Goal: Task Accomplishment & Management: Complete application form

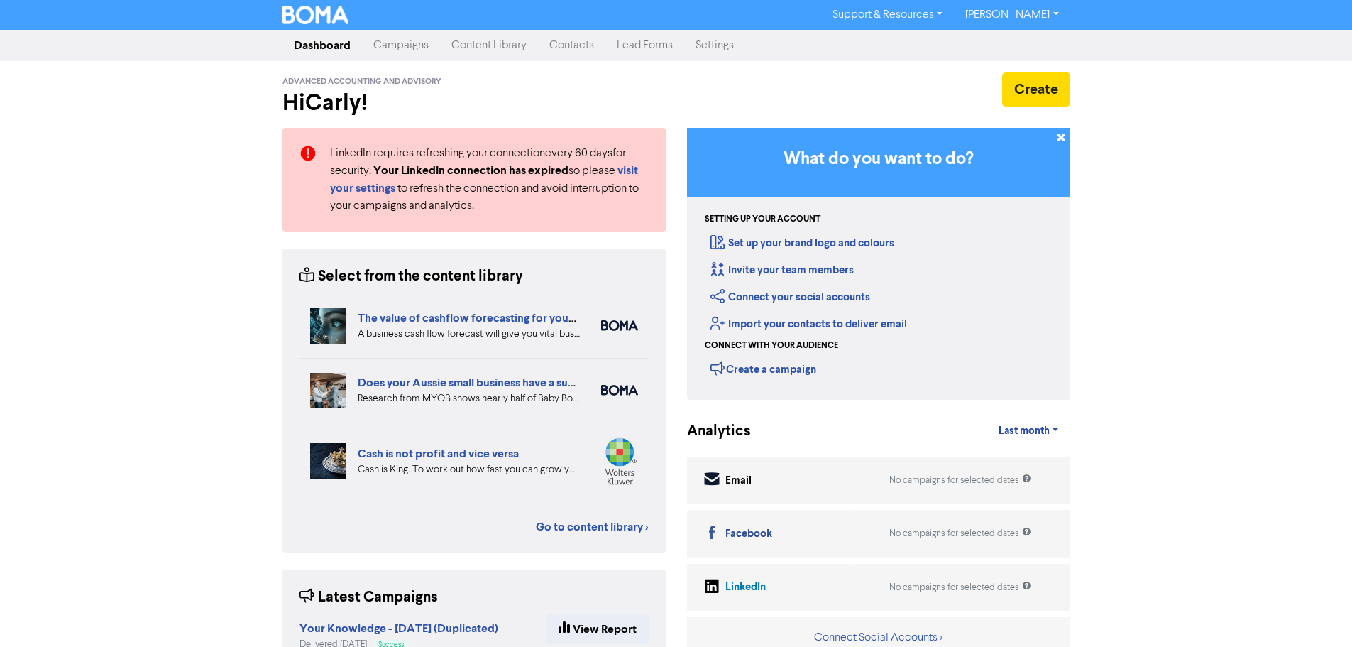
click at [564, 50] on link "Contacts" at bounding box center [571, 45] width 67 height 28
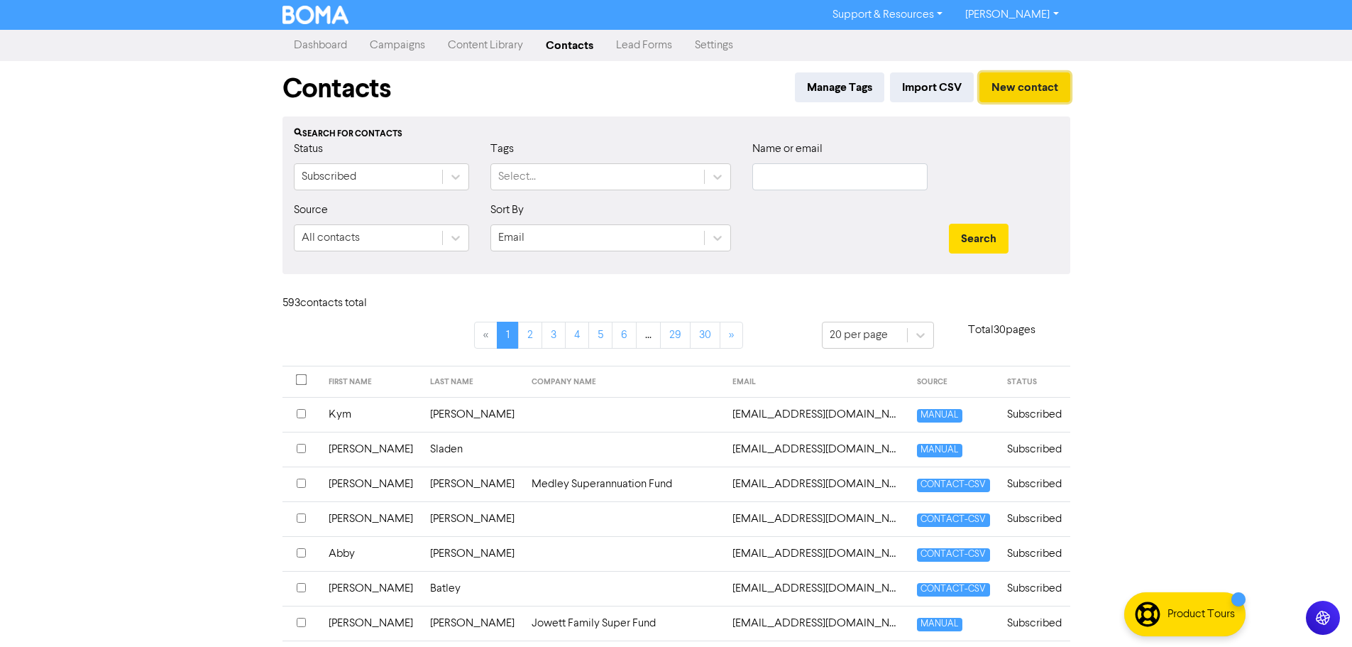
click at [1026, 88] on button "New contact" at bounding box center [1025, 87] width 91 height 30
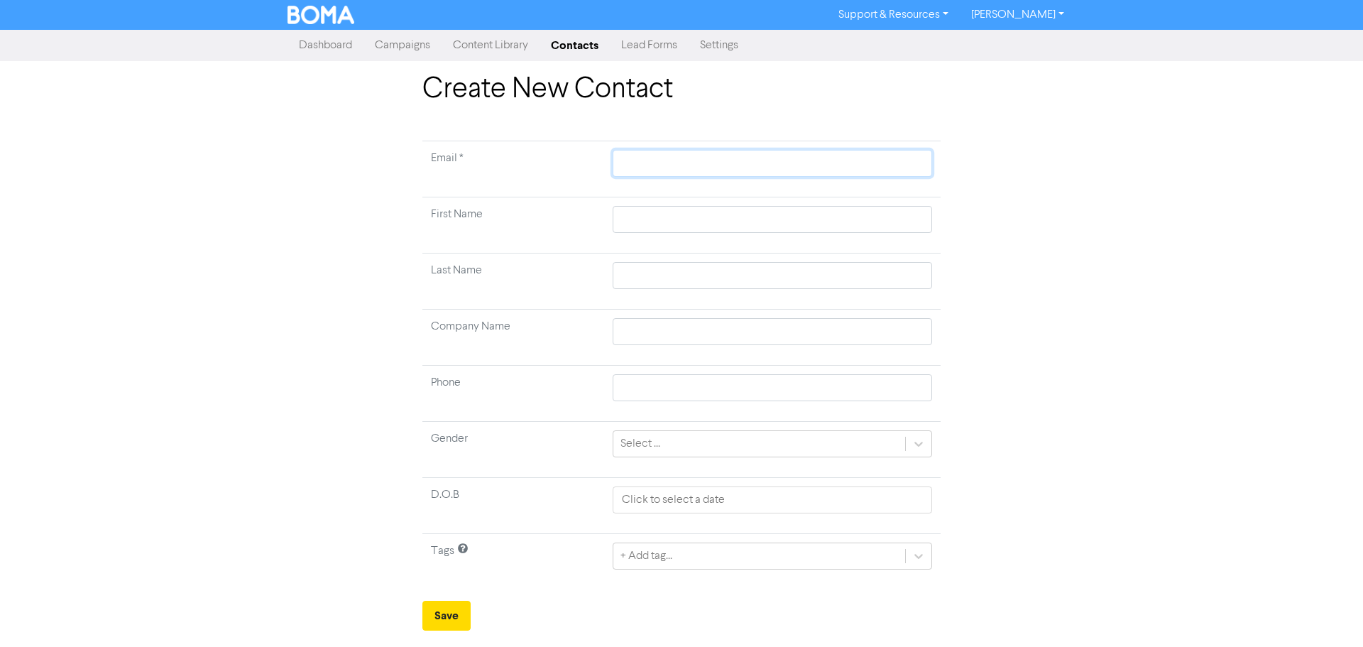
click at [717, 165] on input "text" at bounding box center [772, 163] width 319 height 27
type input "d"
type input "d."
type input "d.e"
type input "d.ea"
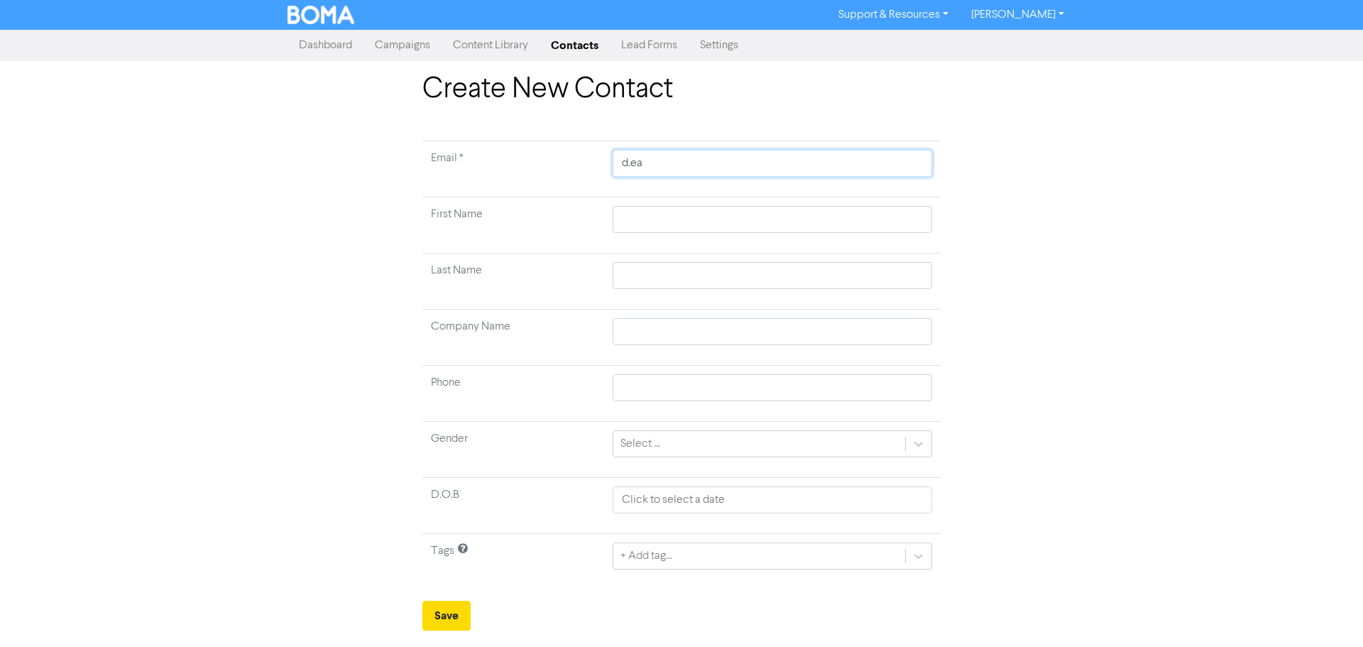
type input "d.eas"
type input "d.east"
type input "d.eastw"
type input "d.eastwo"
type input "d.eastwoo"
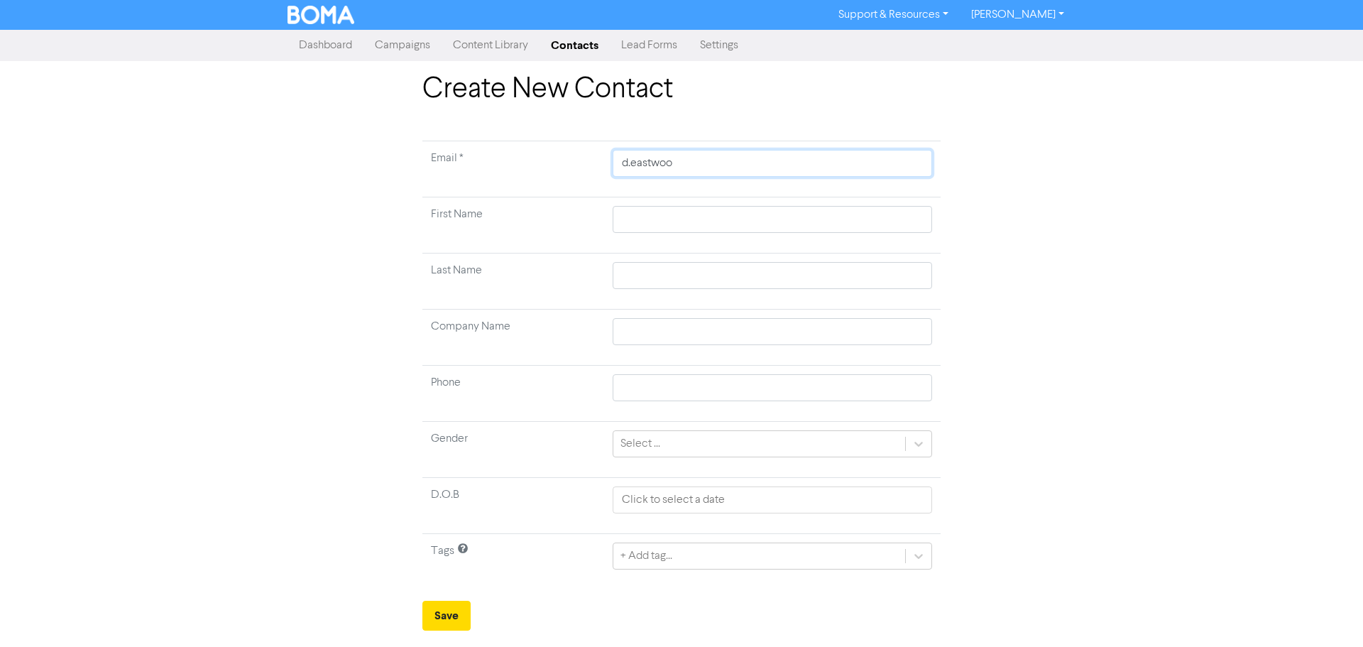
type input "[PERSON_NAME]"
type input "d.eastwood0"
type input "d.eastwood08"
type input "d.eastwood08@"
type input "d.eastwood08@y"
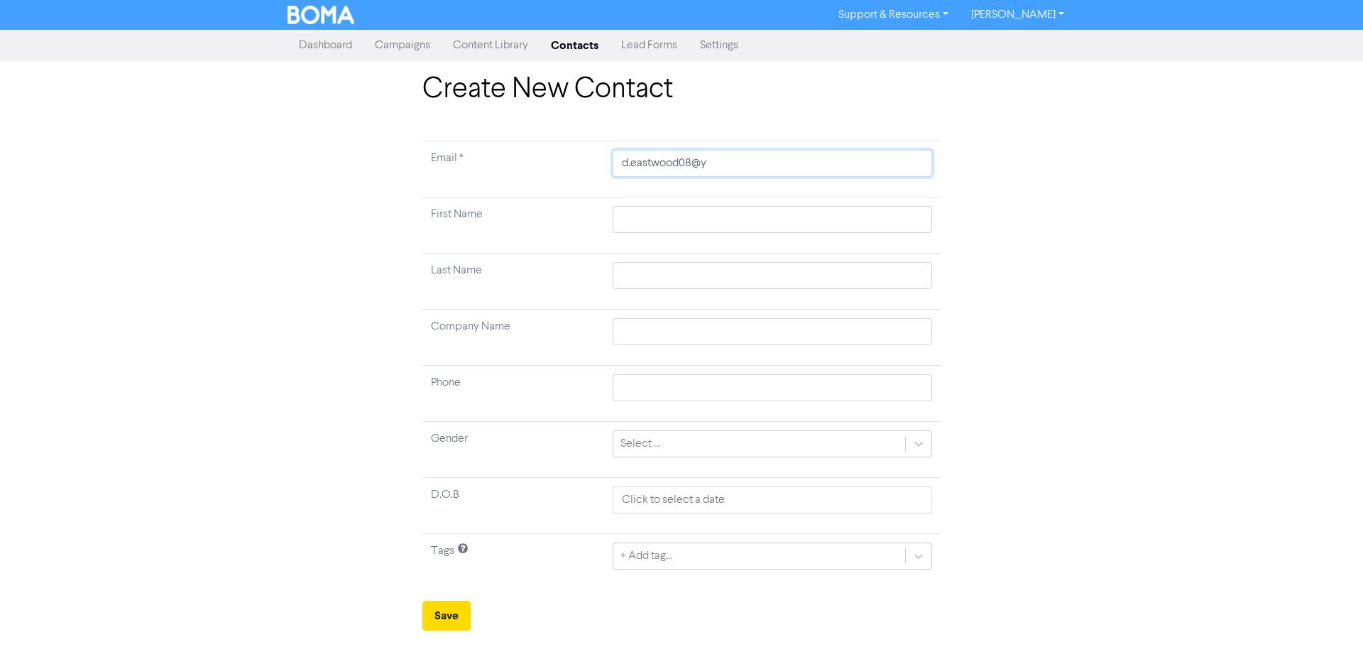
type input "d.eastwood08@ya"
type input "d.eastwood08@yah"
type input "d.eastwood08@yaho"
type input "[EMAIL_ADDRESS]"
type input "[EMAIL_ADDRESS]."
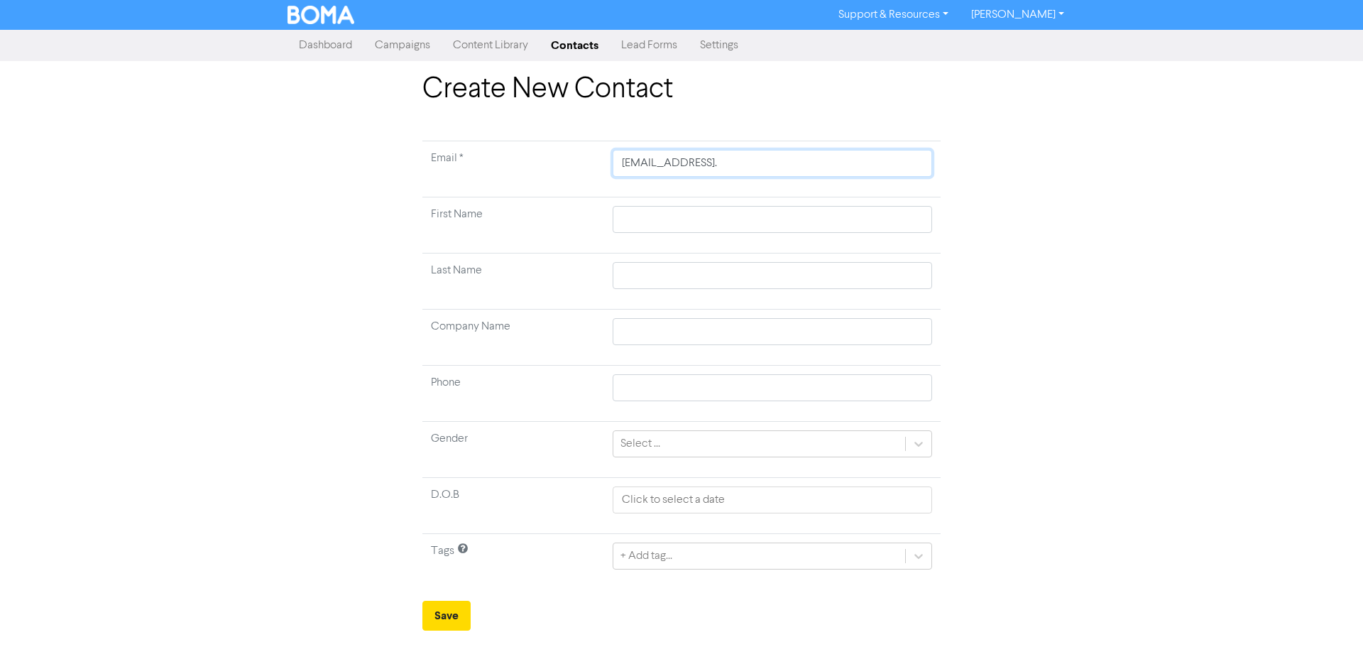
type input "d.eastwood08@yahoo.c"
type input "[EMAIL_ADDRESS][DOMAIN_NAME]"
click at [670, 222] on input "text" at bounding box center [772, 219] width 319 height 27
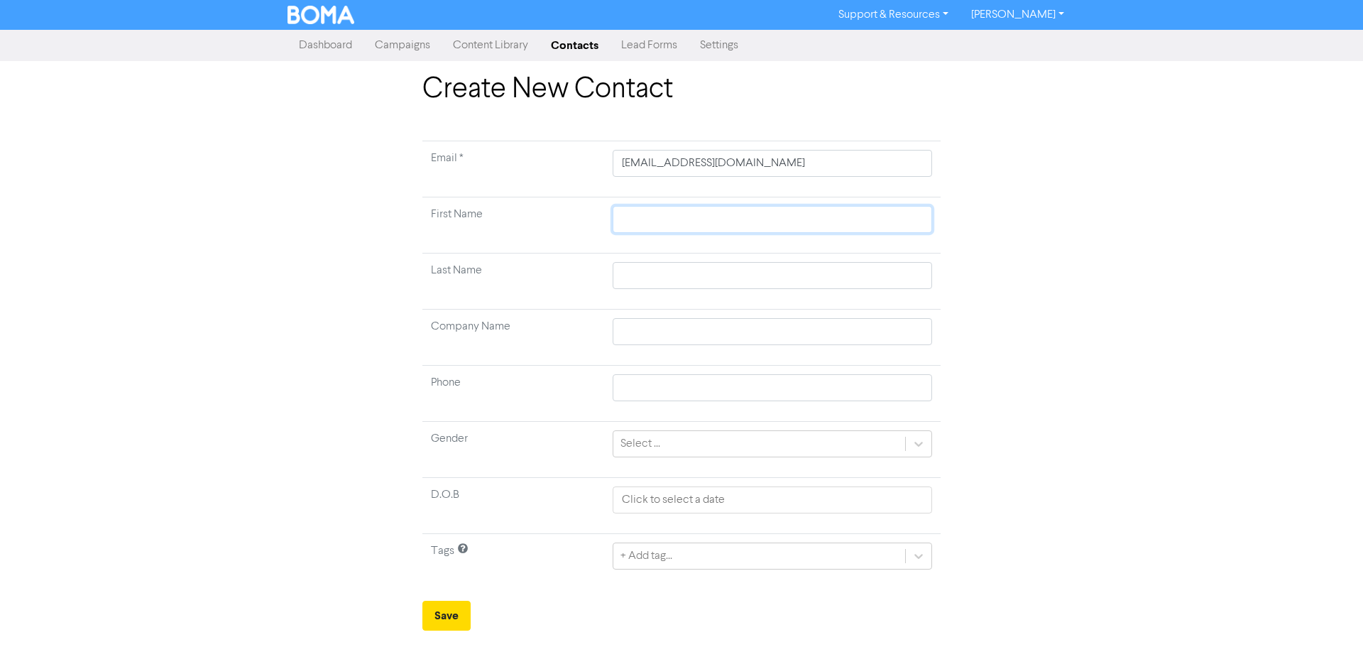
type input "D"
type input "Do"
type input "Don"
type input "[PERSON_NAME]"
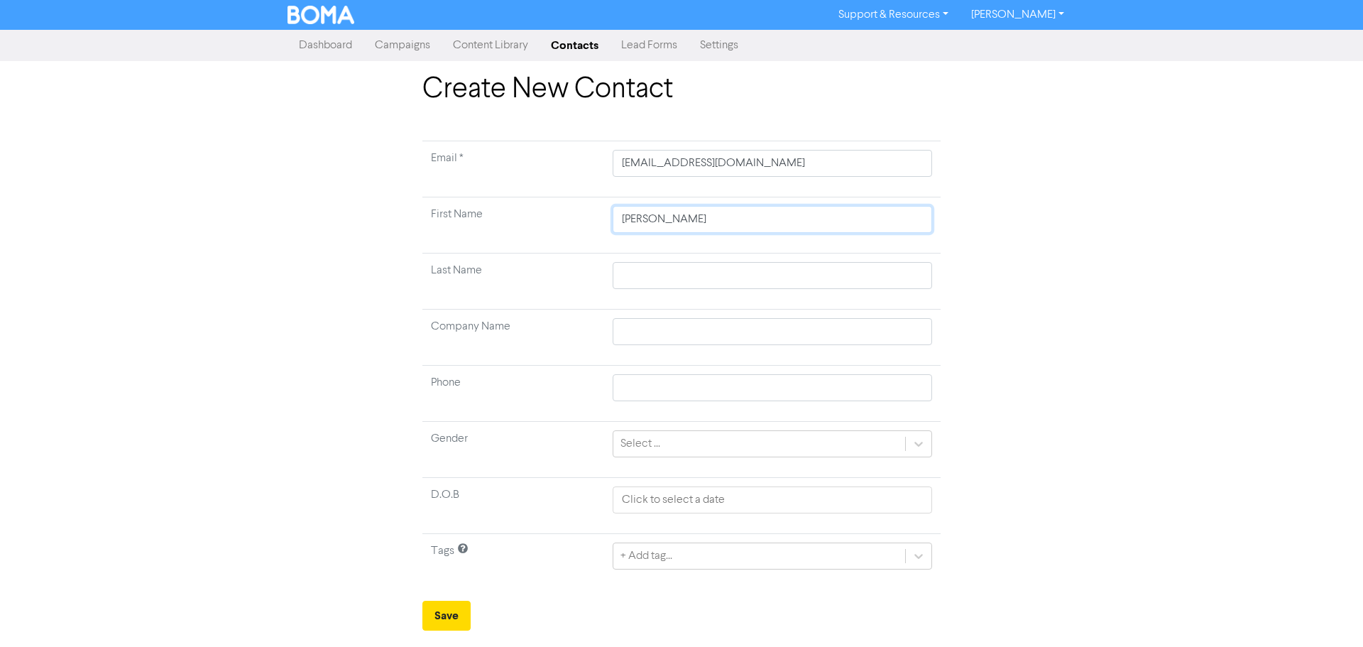
type input "[PERSON_NAME]"
click at [664, 276] on input "text" at bounding box center [772, 275] width 319 height 27
type input "E"
type input "Ea"
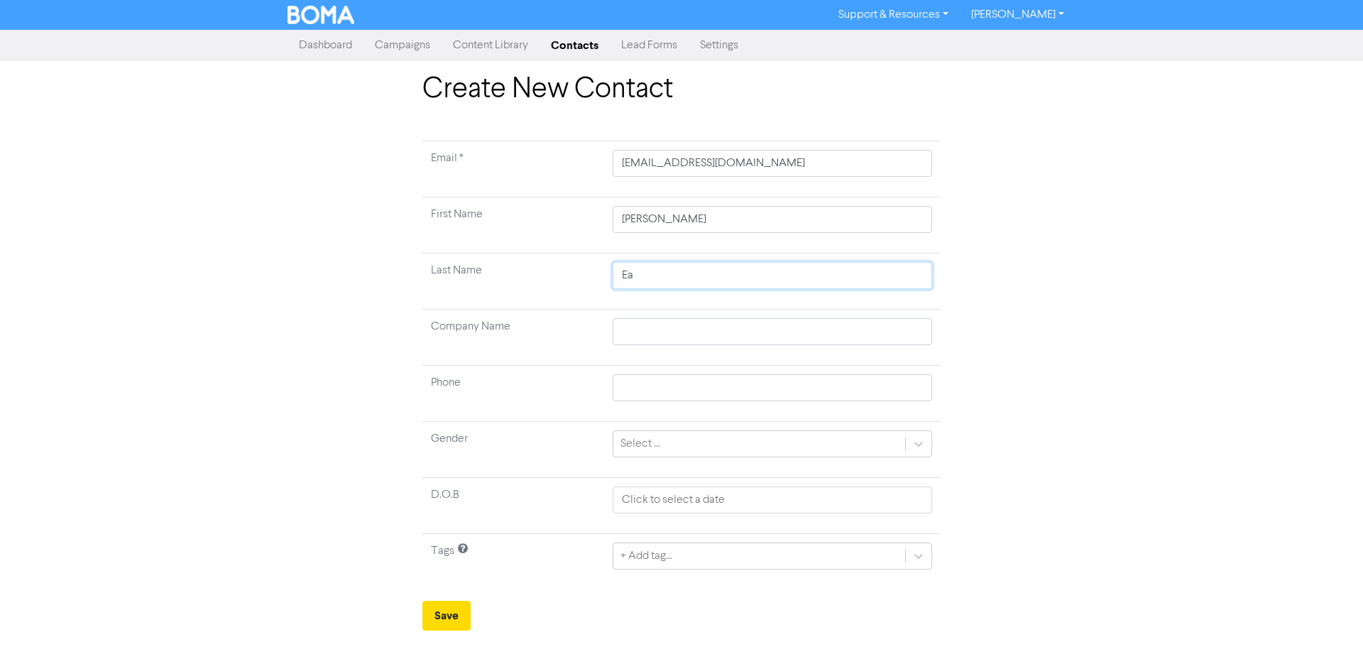
type input "Eas"
type input "East"
type input "Eastw"
type input "Eastwo"
type input "Eastwoo"
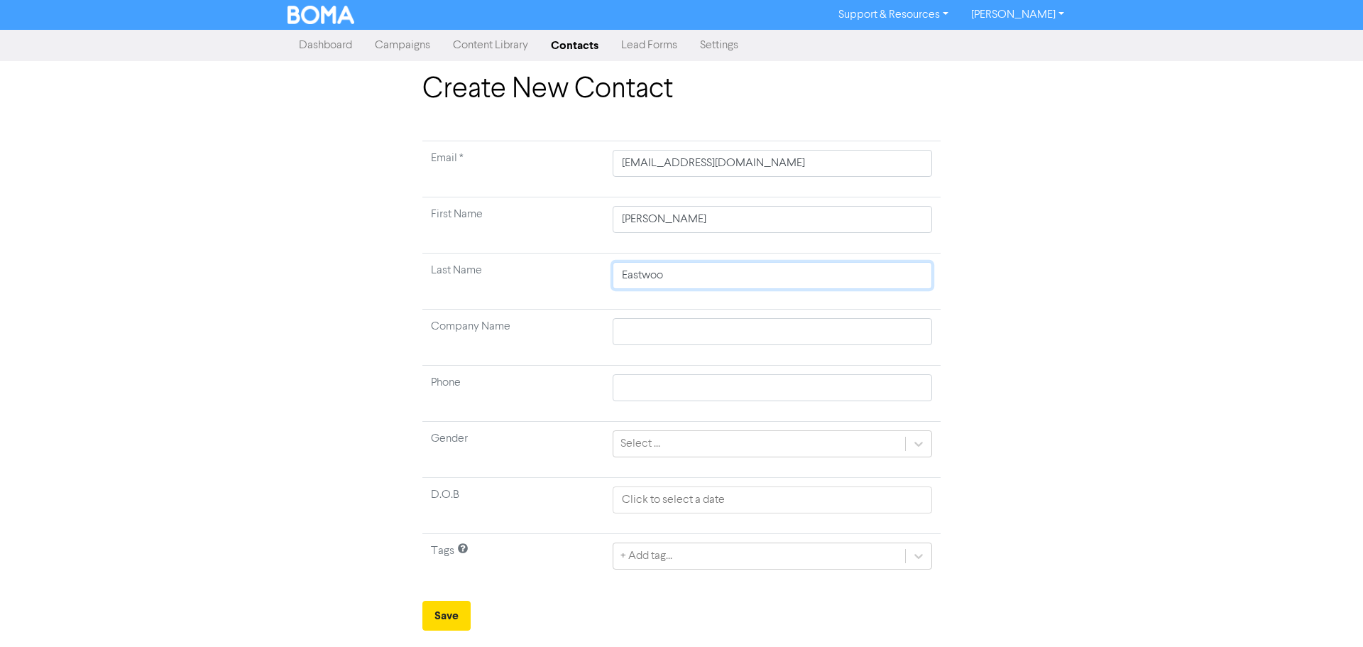
type input "Eastwood"
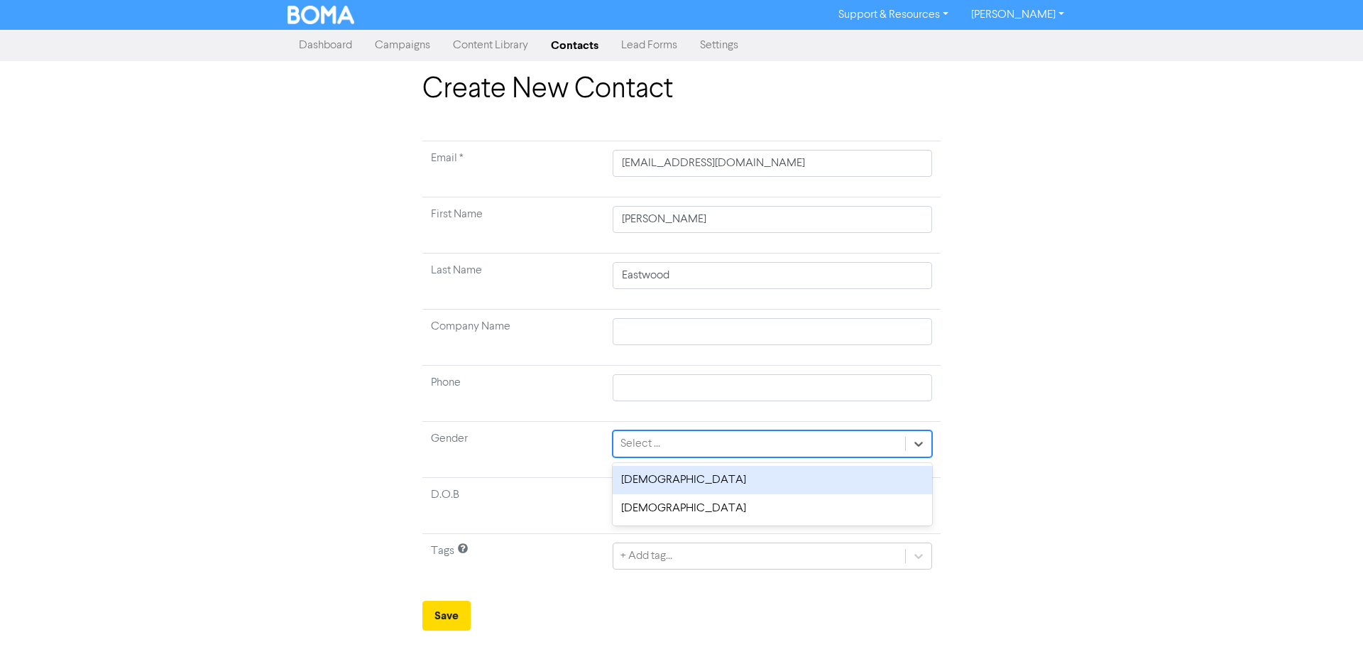
click at [723, 440] on div "Select ..." at bounding box center [759, 444] width 292 height 26
click at [728, 482] on div "[DEMOGRAPHIC_DATA]" at bounding box center [772, 480] width 319 height 28
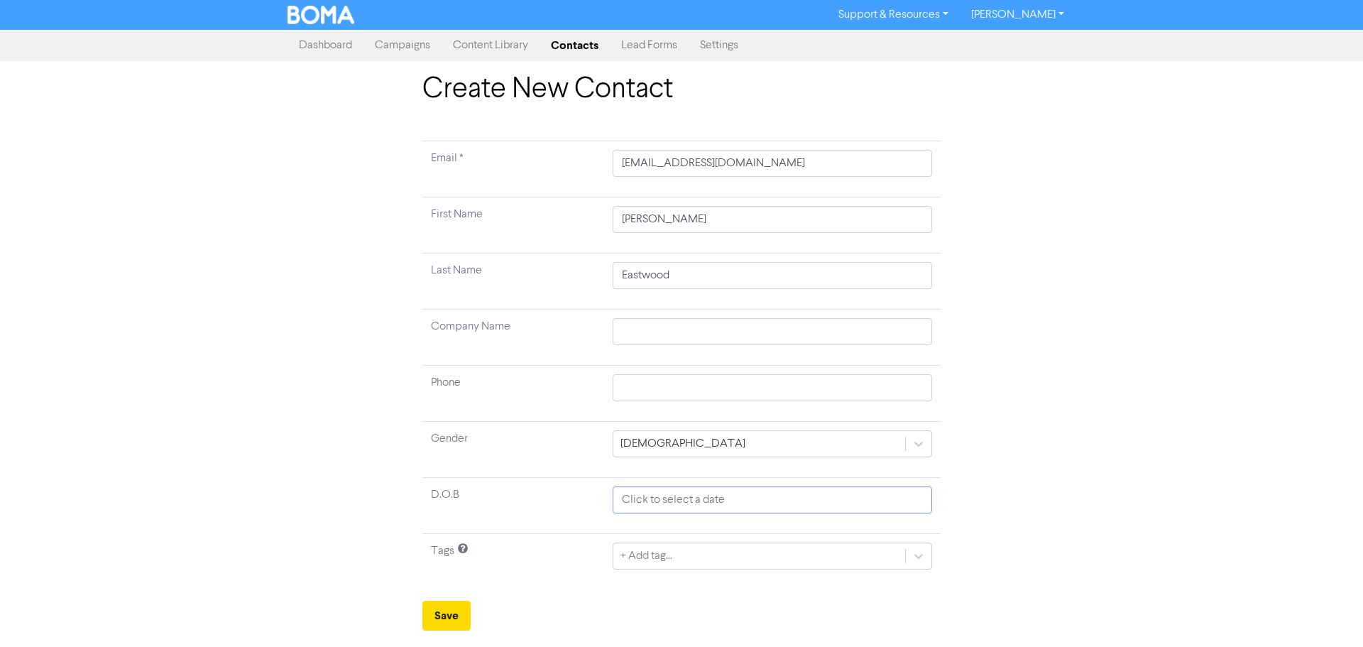
select select "8"
select select "2025"
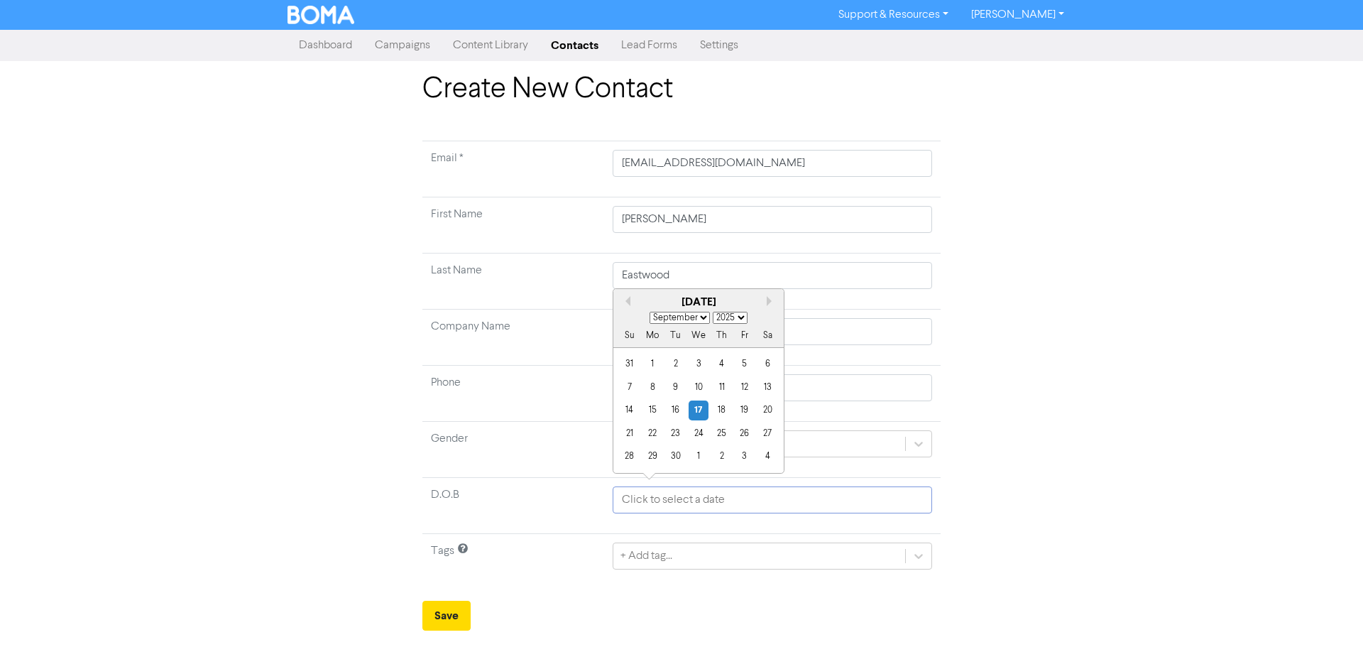
click at [748, 489] on input "text" at bounding box center [772, 499] width 319 height 27
click at [701, 318] on select "January February March April May June July August September October November De…" at bounding box center [679, 318] width 60 height 12
select select "3"
click at [649, 312] on select "January February March April May June July August September October November De…" at bounding box center [679, 318] width 60 height 12
click at [740, 317] on select "1900 1901 1902 1903 1904 1905 1906 1907 1908 1909 1910 1911 1912 1913 1914 1915…" at bounding box center [730, 318] width 35 height 12
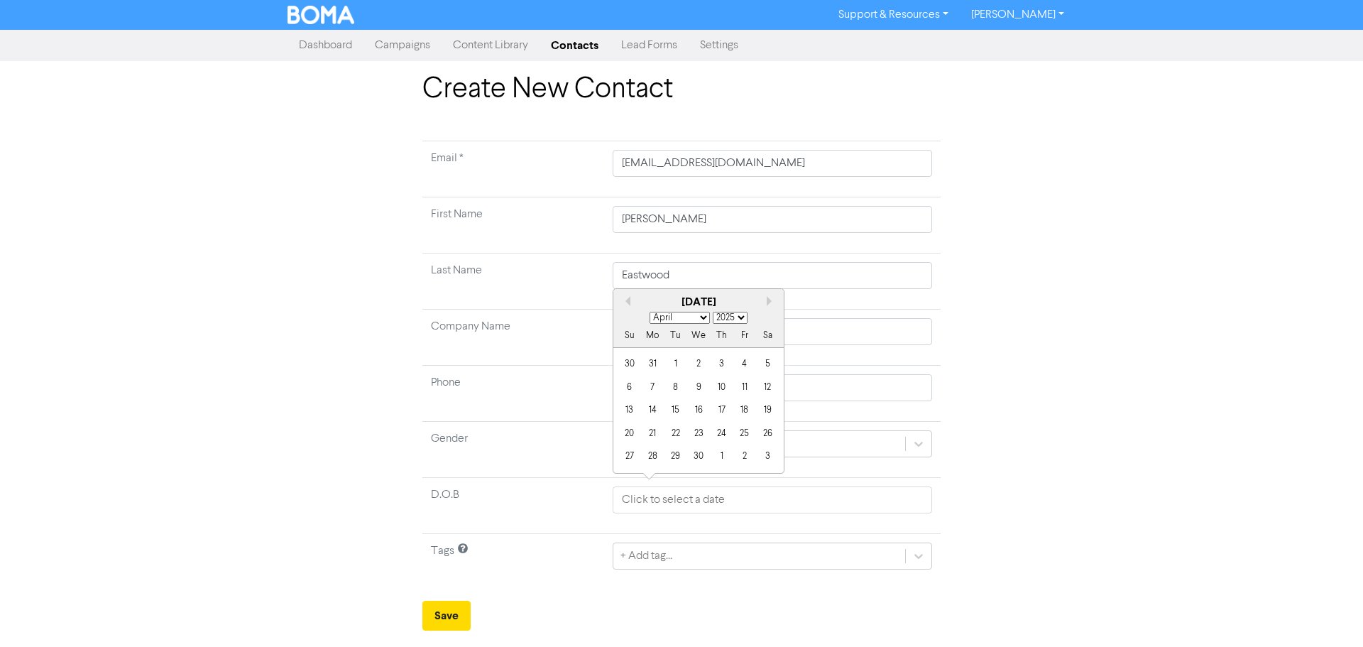
select select "1957"
click at [713, 312] on select "1900 1901 1902 1903 1904 1905 1906 1907 1908 1909 1910 1911 1912 1913 1914 1915…" at bounding box center [730, 318] width 35 height 12
click at [737, 362] on div "5" at bounding box center [744, 363] width 19 height 19
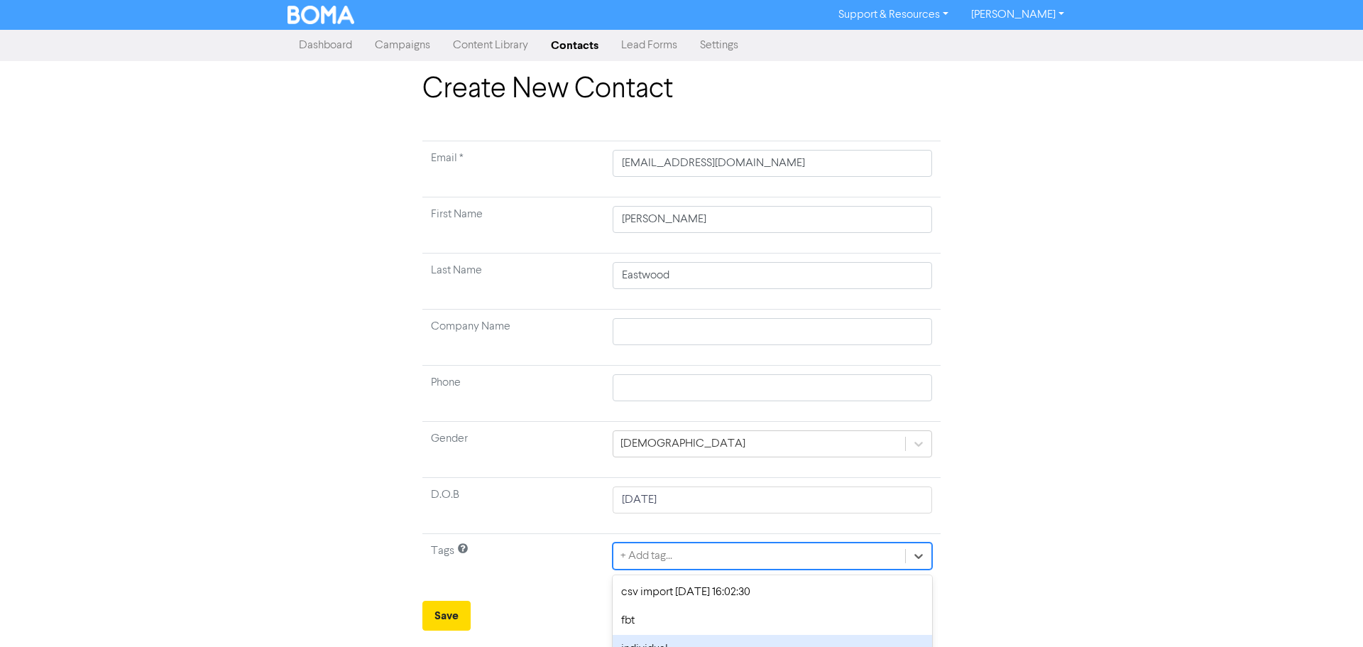
click at [698, 560] on div "option individual focused, 3 of 5. 5 results available. Use Up and Down to choo…" at bounding box center [772, 555] width 319 height 27
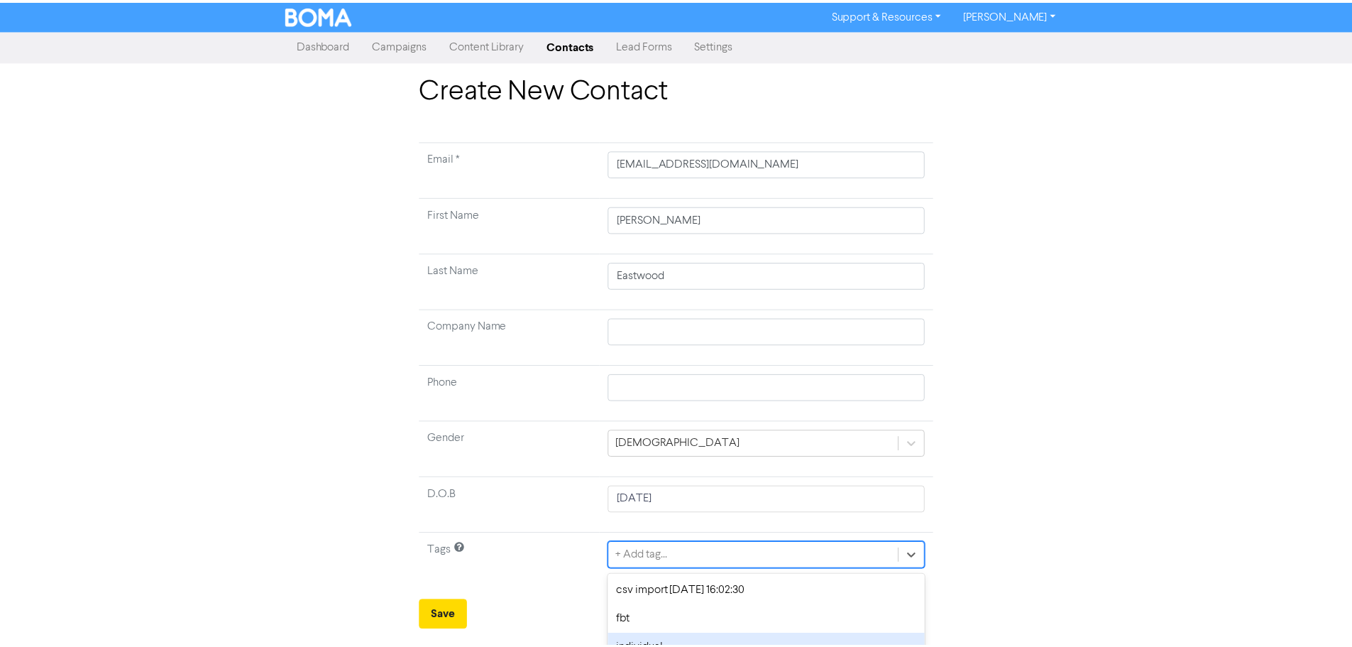
scroll to position [76, 0]
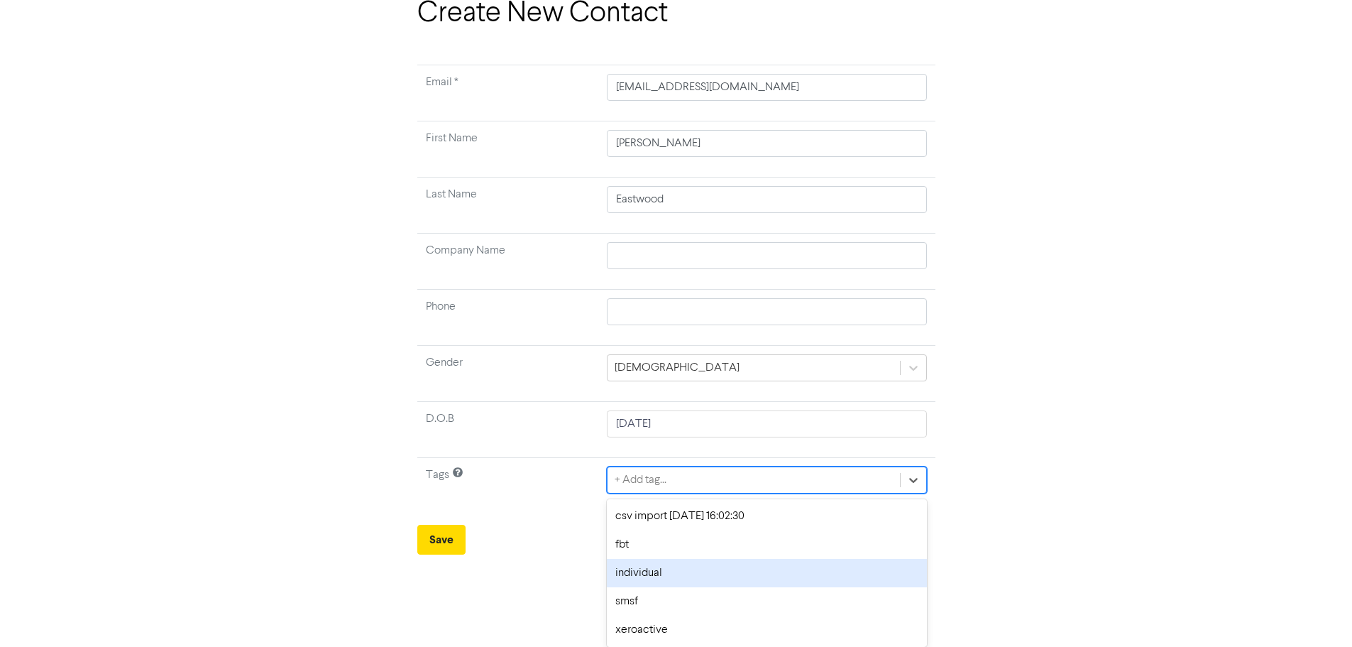
click at [704, 571] on div "individual" at bounding box center [766, 573] width 319 height 28
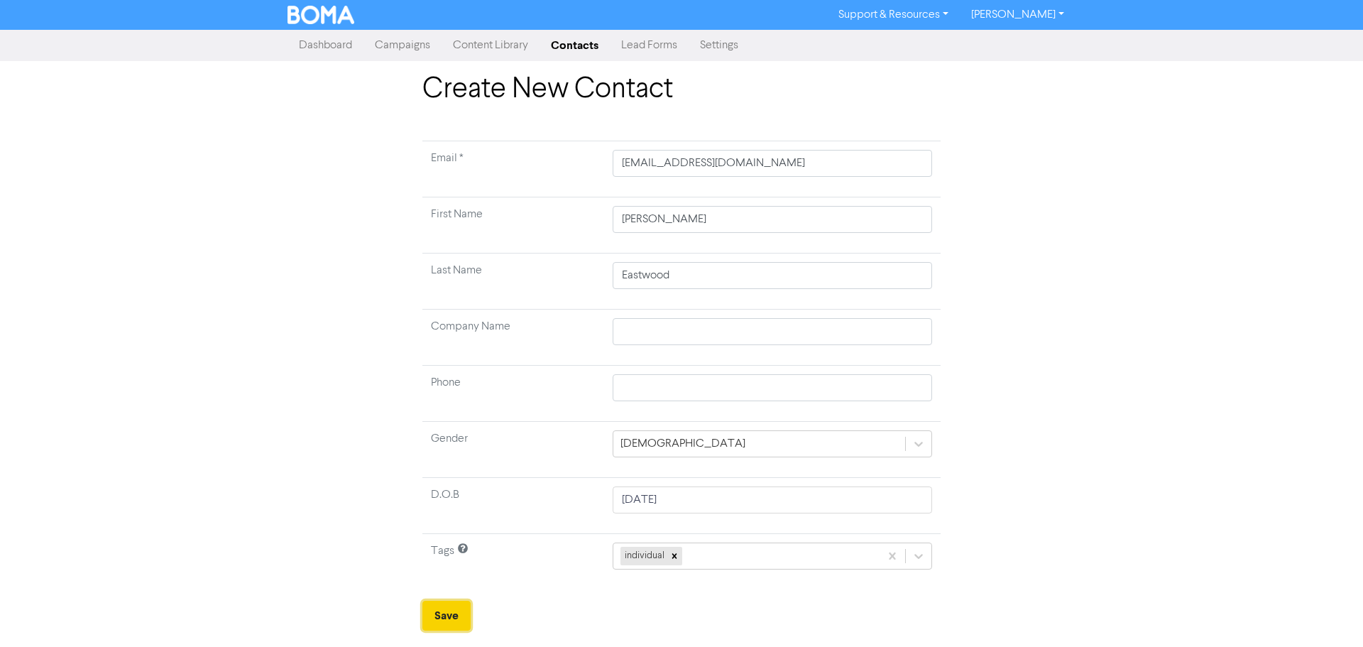
click at [439, 606] on button "Save" at bounding box center [446, 616] width 48 height 30
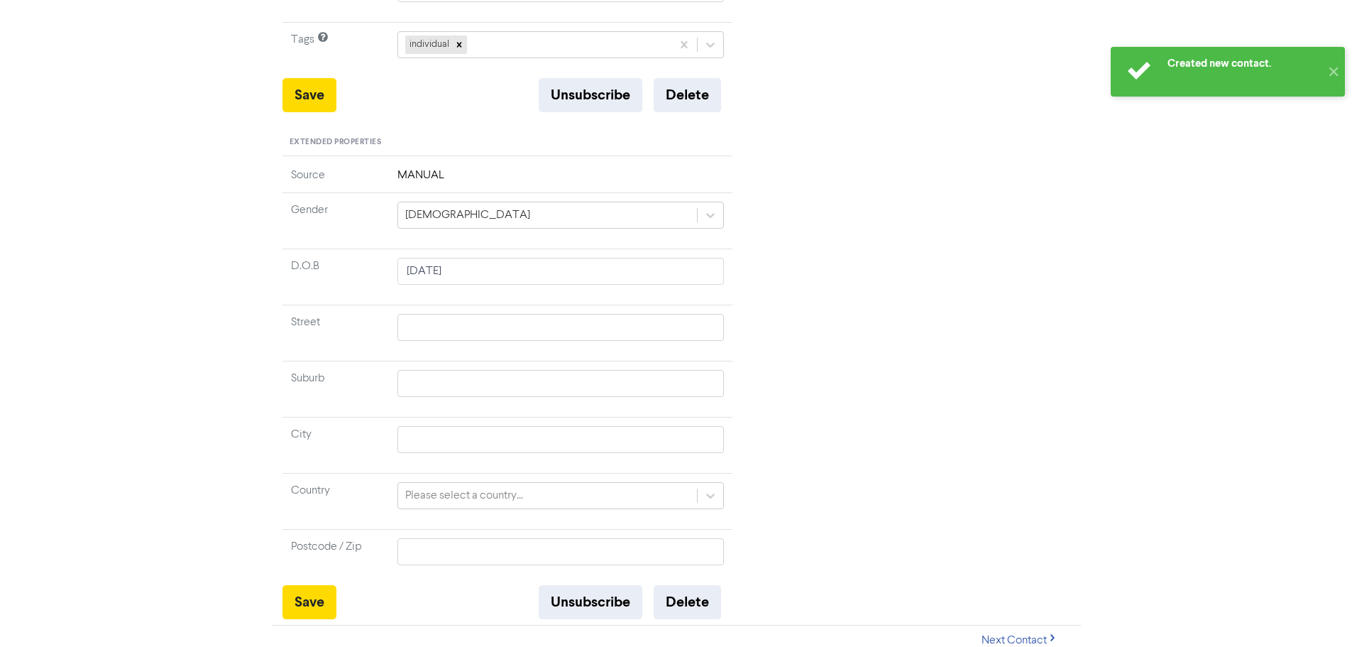
scroll to position [443, 0]
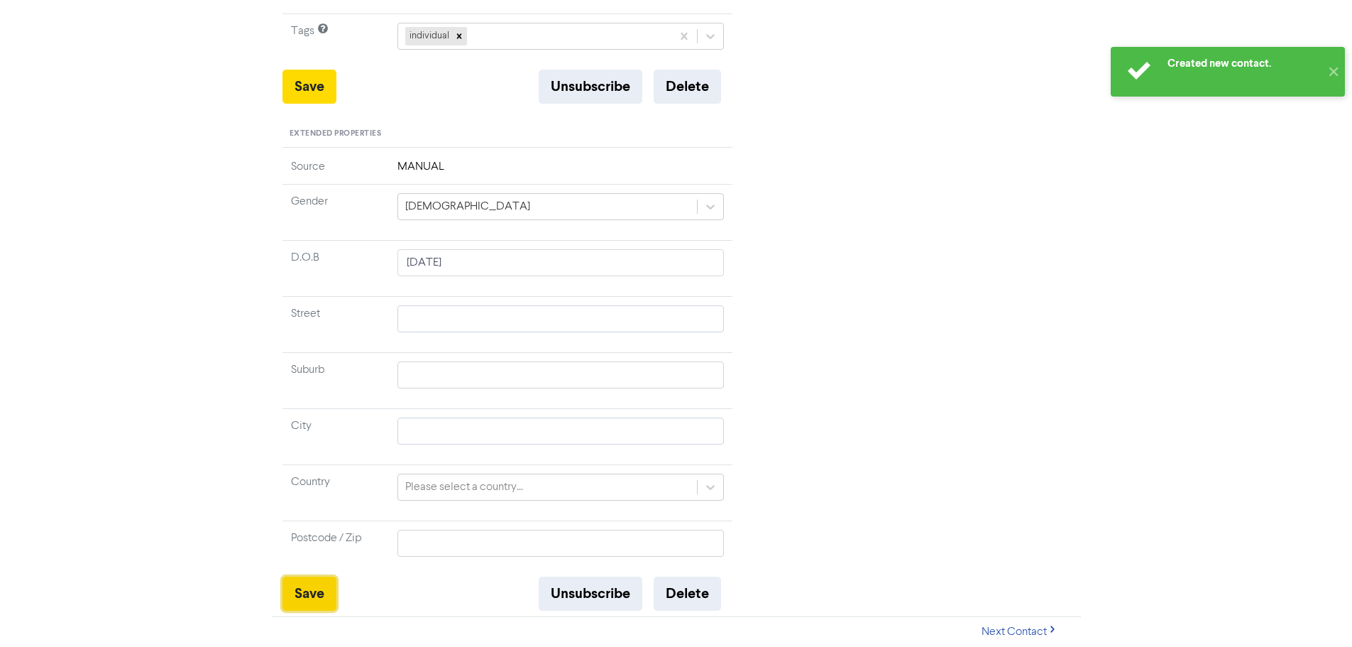
click at [325, 595] on button "Save" at bounding box center [310, 593] width 54 height 34
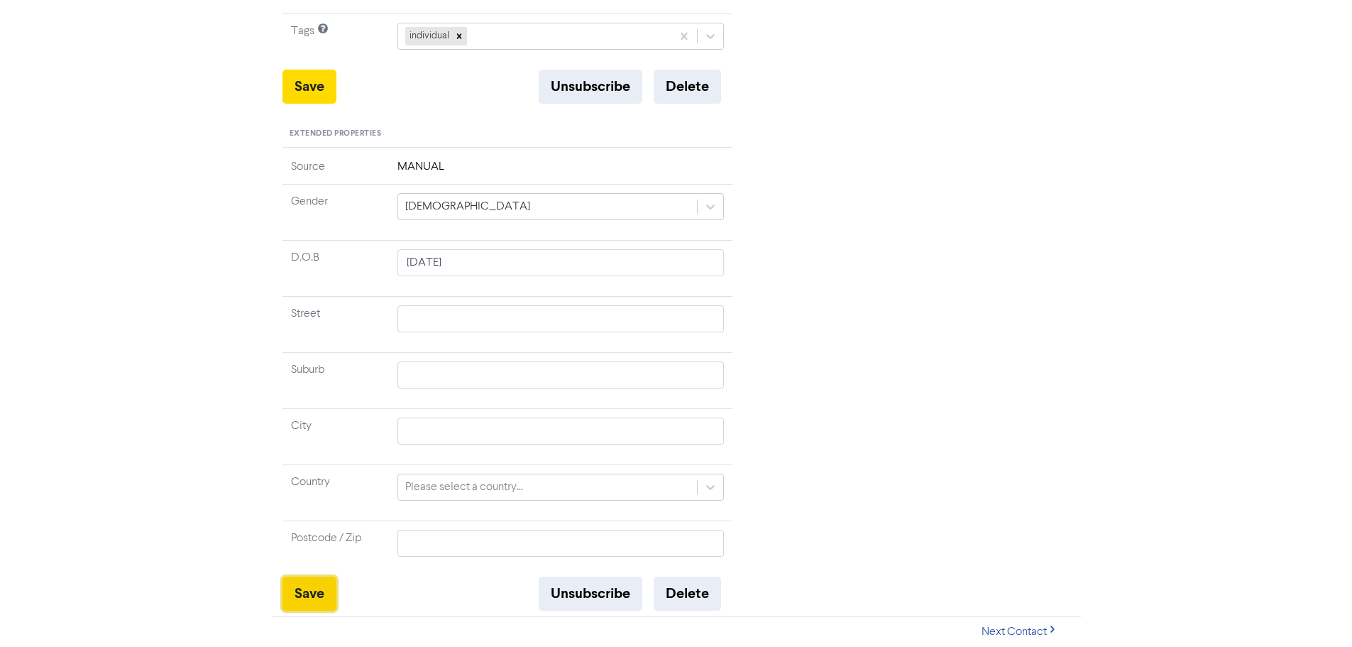
click at [318, 595] on button "Save" at bounding box center [310, 593] width 54 height 34
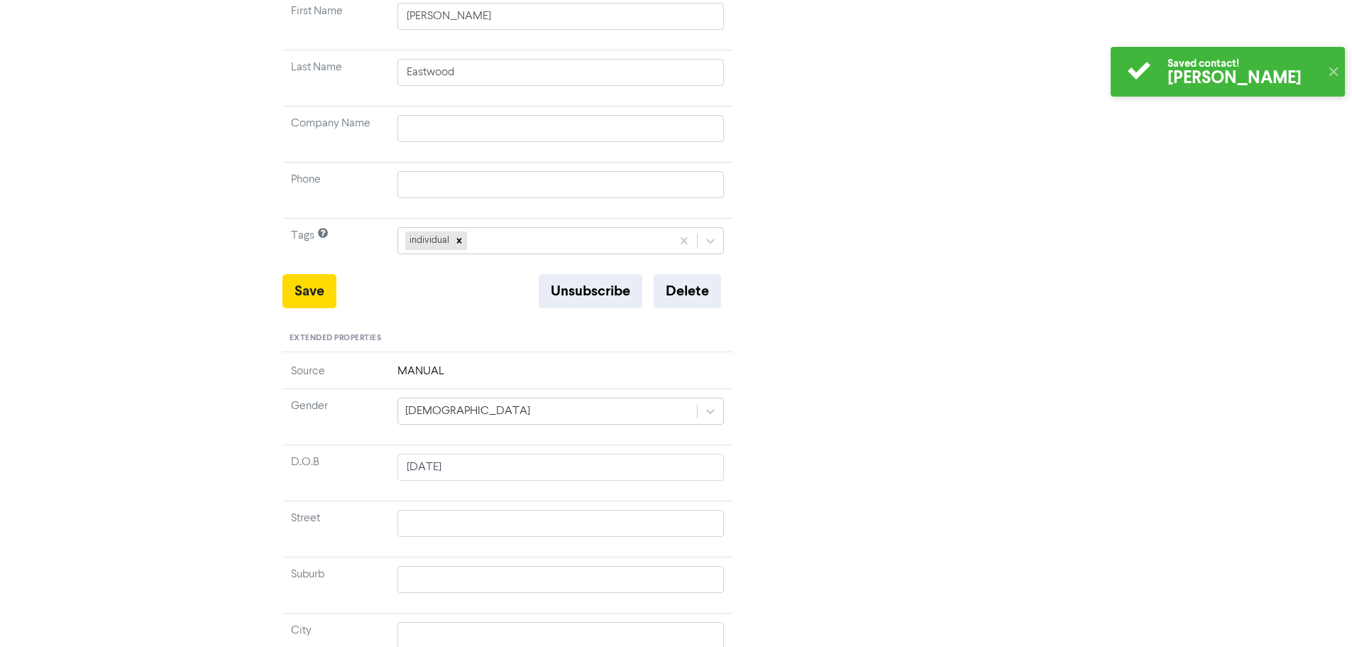
scroll to position [0, 0]
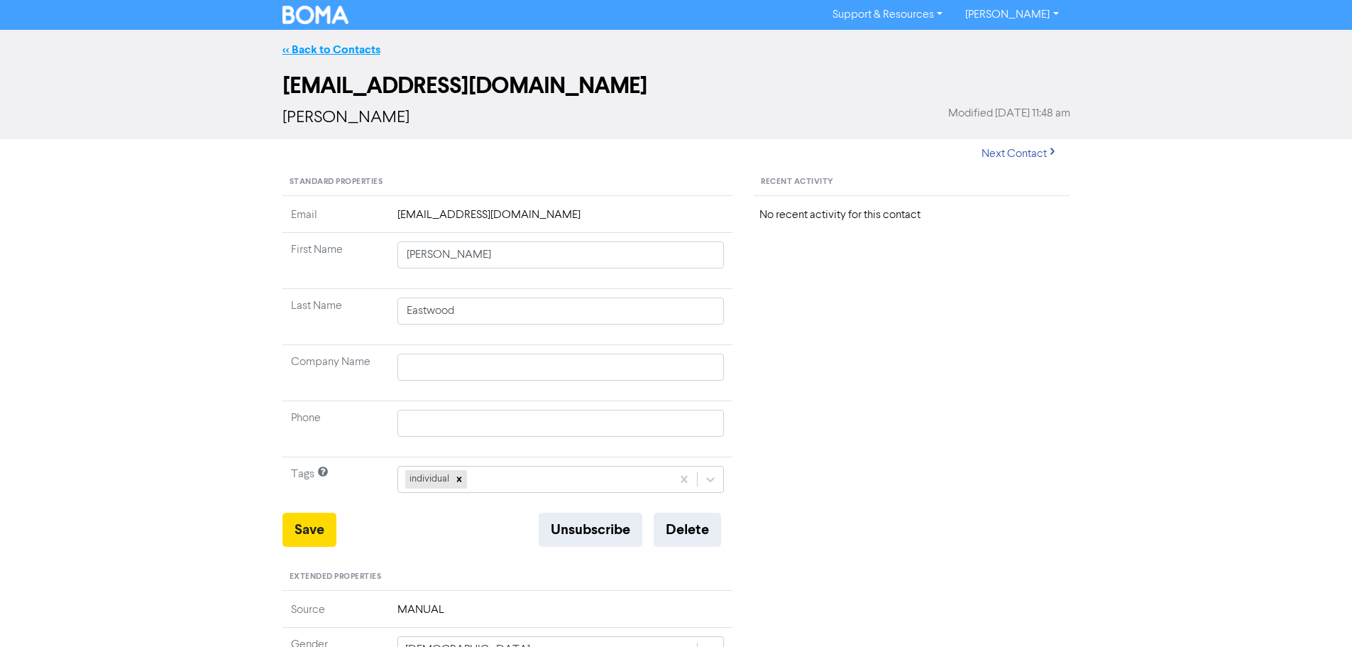
click at [358, 43] on link "<< Back to Contacts" at bounding box center [332, 50] width 98 height 14
